Goal: Check status: Check status

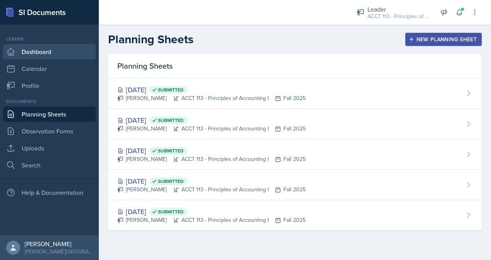
click at [45, 52] on link "Dashboard" at bounding box center [49, 51] width 93 height 15
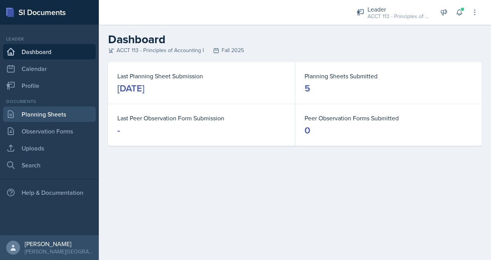
click at [54, 115] on link "Planning Sheets" at bounding box center [49, 114] width 93 height 15
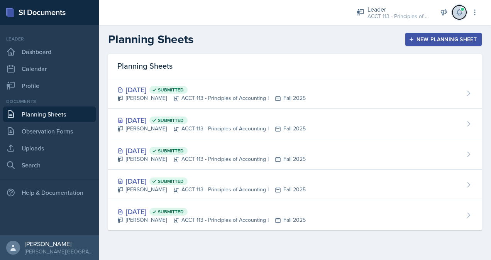
click at [463, 12] on icon at bounding box center [460, 12] width 8 height 8
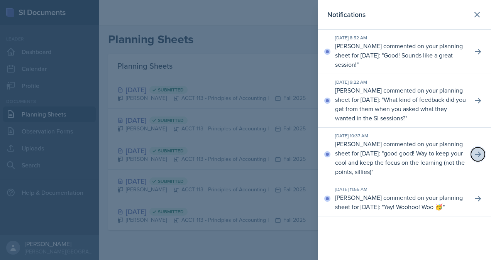
click at [472, 152] on button at bounding box center [478, 155] width 14 height 14
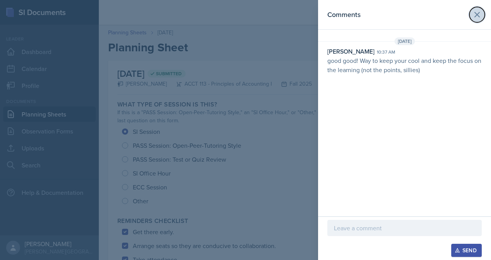
click at [475, 19] on icon at bounding box center [477, 14] width 9 height 9
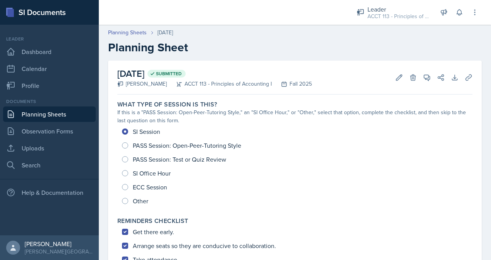
click at [37, 113] on link "Planning Sheets" at bounding box center [49, 114] width 93 height 15
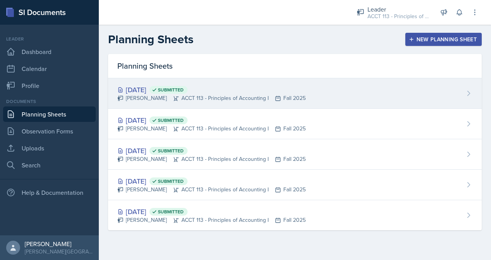
click at [229, 102] on div "[DATE] Submitted [PERSON_NAME] ACCT 113 - Principles of Accounting I Fall 2025" at bounding box center [295, 93] width 374 height 31
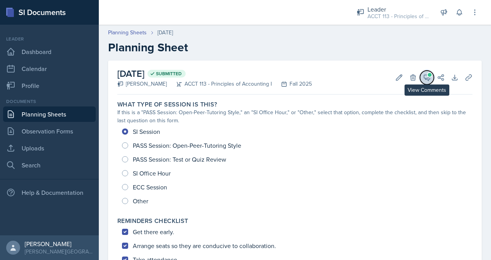
click at [423, 77] on icon at bounding box center [427, 78] width 8 height 8
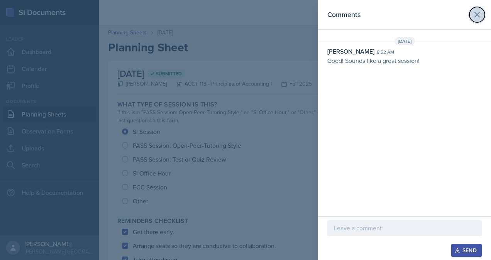
click at [474, 15] on icon at bounding box center [477, 14] width 9 height 9
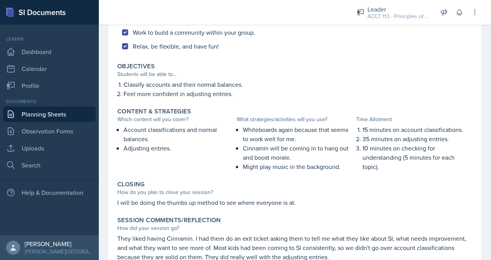
scroll to position [287, 0]
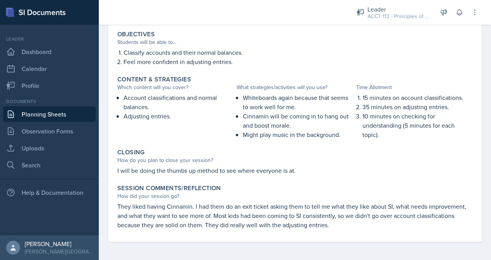
click at [51, 114] on link "Planning Sheets" at bounding box center [49, 114] width 93 height 15
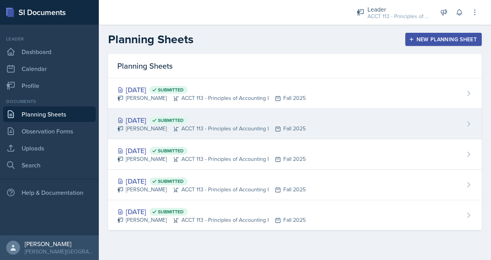
click at [256, 124] on div "[DATE] Submitted" at bounding box center [211, 120] width 188 height 10
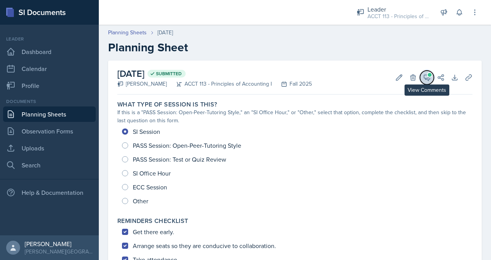
click at [428, 74] on span at bounding box center [430, 75] width 4 height 4
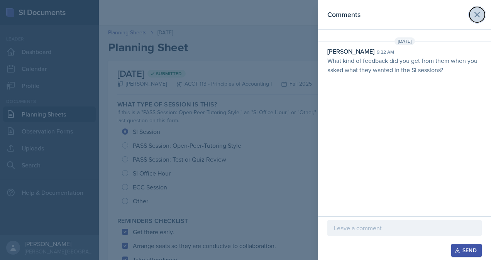
click at [477, 10] on icon at bounding box center [477, 14] width 9 height 9
